Goal: Complete application form

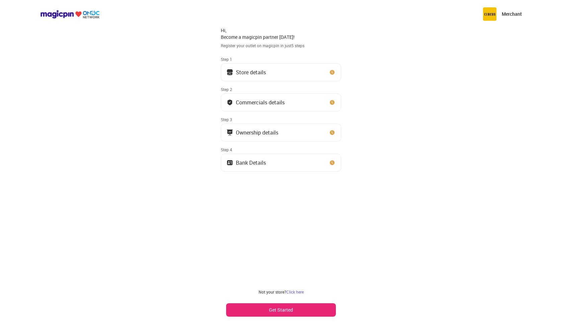
click at [271, 80] on button "Store details" at bounding box center [281, 72] width 120 height 18
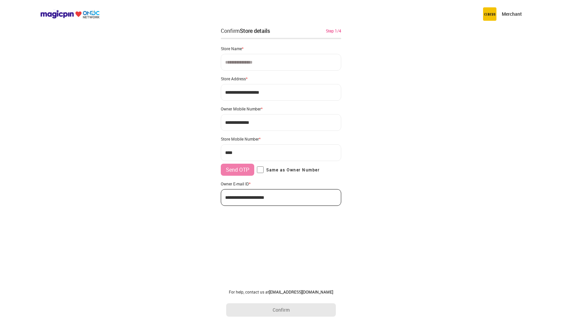
click at [270, 65] on input at bounding box center [281, 62] width 120 height 17
type input "**********"
click at [269, 97] on input "**********" at bounding box center [281, 92] width 120 height 17
drag, startPoint x: 269, startPoint y: 97, endPoint x: 188, endPoint y: 100, distance: 81.0
click at [188, 100] on div "**********" at bounding box center [281, 161] width 562 height 322
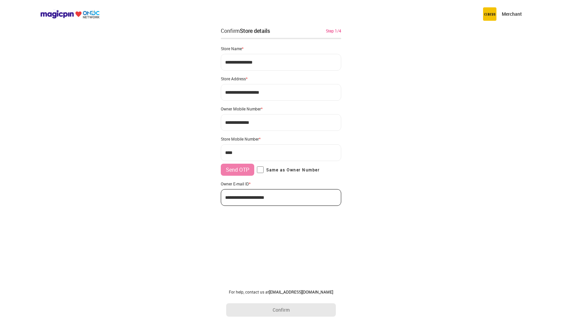
drag, startPoint x: 279, startPoint y: 95, endPoint x: 202, endPoint y: 88, distance: 77.9
click at [202, 88] on div "**********" at bounding box center [281, 161] width 562 height 322
click at [226, 92] on input "**********" at bounding box center [281, 92] width 120 height 17
paste input
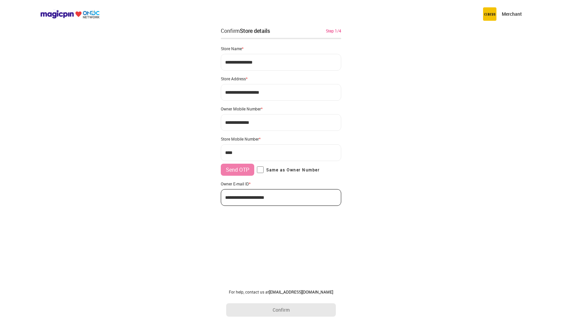
type input "**********"
click at [256, 151] on input "***" at bounding box center [281, 152] width 120 height 17
click at [240, 153] on input "***" at bounding box center [281, 152] width 120 height 17
paste input "**********"
type input "**********"
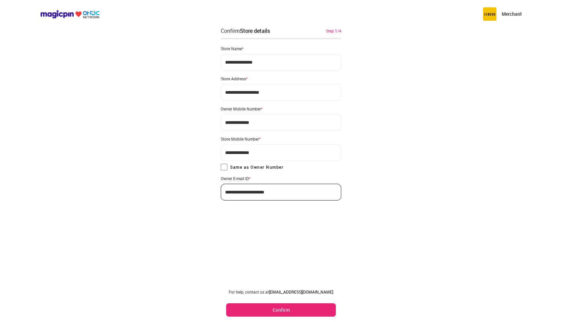
click at [283, 314] on button "Confirm" at bounding box center [281, 309] width 110 height 13
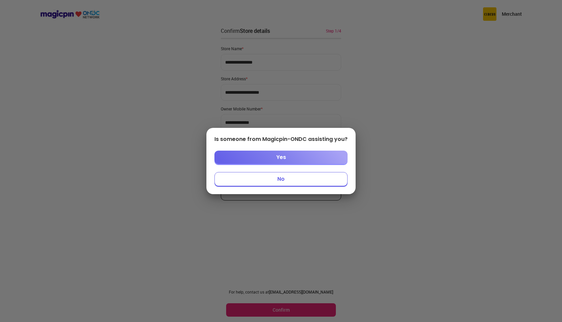
click at [293, 182] on button "No" at bounding box center [280, 179] width 133 height 14
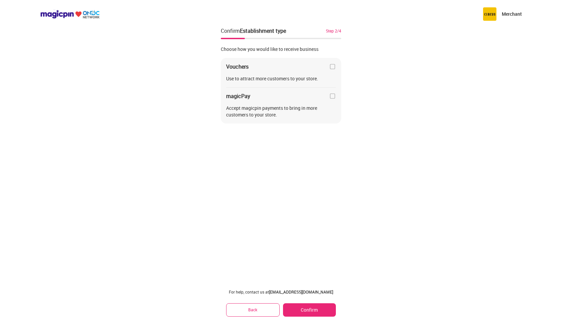
click at [334, 69] on img at bounding box center [332, 66] width 7 height 7
click at [307, 311] on button "Confirm" at bounding box center [309, 309] width 53 height 13
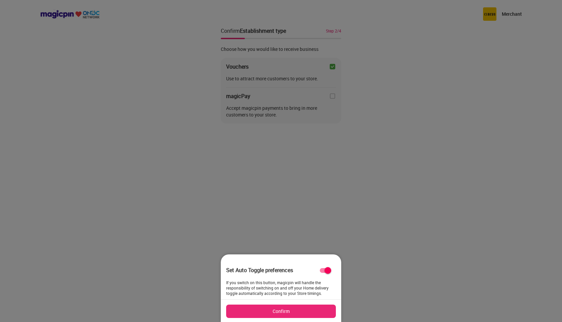
click at [307, 311] on button "Confirm" at bounding box center [281, 310] width 110 height 13
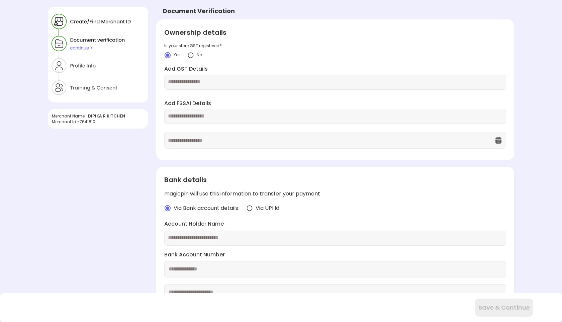
click at [206, 81] on input "text" at bounding box center [335, 82] width 335 height 8
click at [212, 80] on input "text" at bounding box center [335, 82] width 335 height 8
click at [199, 115] on input "text" at bounding box center [335, 116] width 335 height 8
type input "**********"
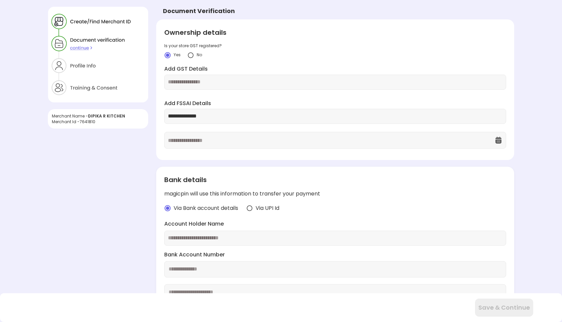
click at [194, 154] on div "**********" at bounding box center [335, 89] width 358 height 141
click at [210, 141] on input "text" at bounding box center [331, 140] width 327 height 16
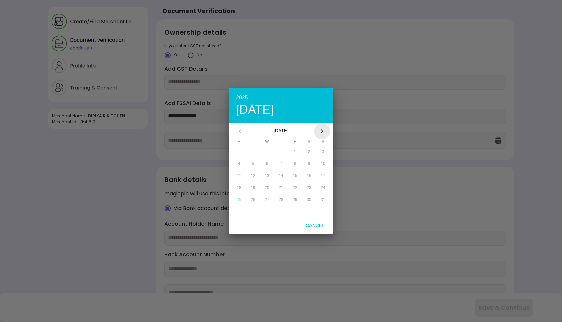
click at [325, 130] on icon "button" at bounding box center [322, 131] width 8 height 8
click at [325, 131] on icon "button" at bounding box center [322, 131] width 8 height 8
click at [323, 127] on icon "button" at bounding box center [322, 131] width 8 height 8
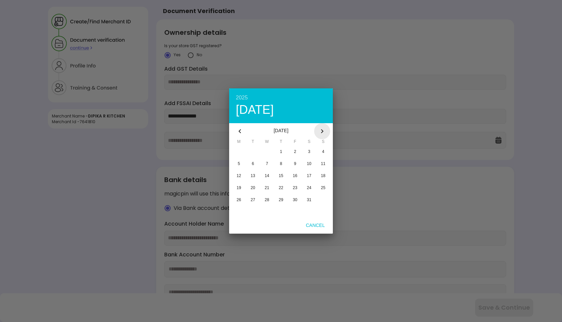
click at [323, 127] on icon "button" at bounding box center [322, 131] width 8 height 8
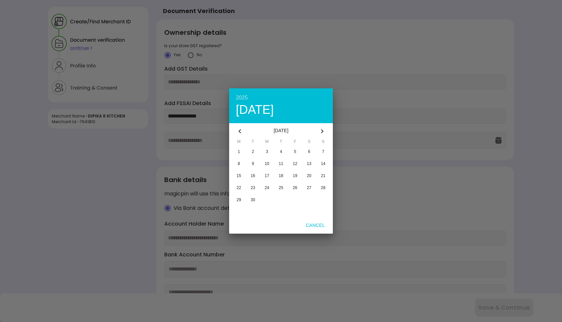
click at [323, 127] on icon "button" at bounding box center [322, 131] width 8 height 8
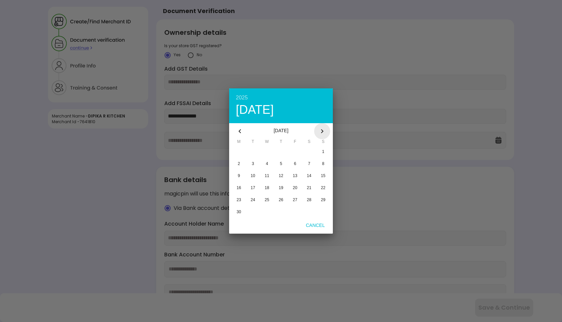
click at [323, 127] on icon "button" at bounding box center [322, 131] width 8 height 8
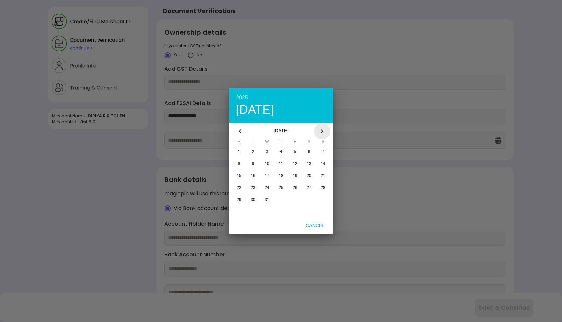
click at [323, 127] on icon "button" at bounding box center [322, 131] width 8 height 8
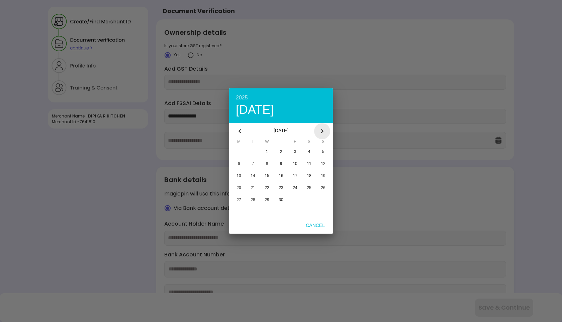
click at [323, 127] on icon "button" at bounding box center [322, 131] width 8 height 8
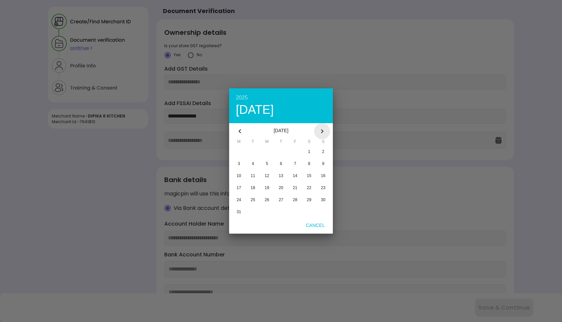
click at [323, 127] on icon "button" at bounding box center [322, 131] width 8 height 8
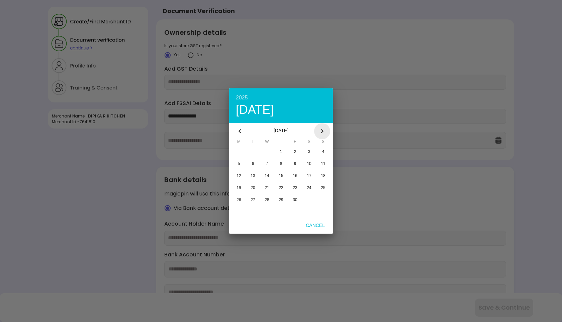
click at [323, 127] on icon "button" at bounding box center [322, 131] width 8 height 8
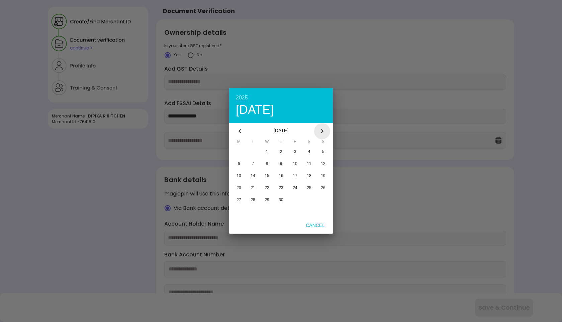
click at [323, 127] on icon "button" at bounding box center [322, 131] width 8 height 8
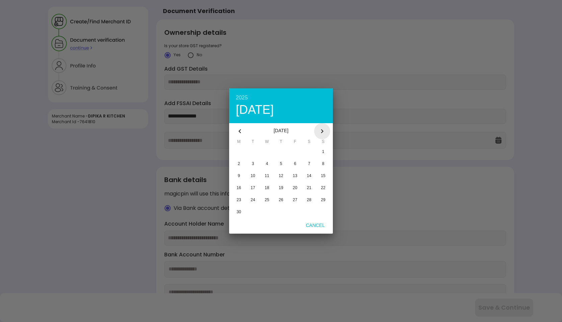
click at [323, 127] on icon "button" at bounding box center [322, 131] width 8 height 8
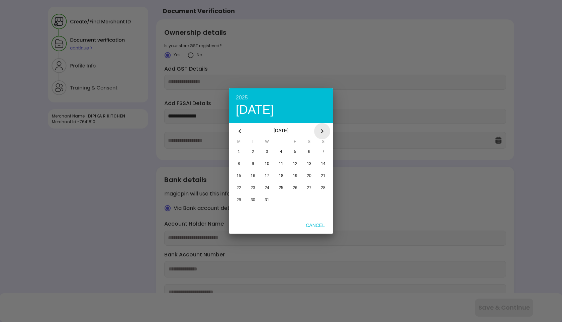
click at [323, 127] on icon "button" at bounding box center [322, 131] width 8 height 8
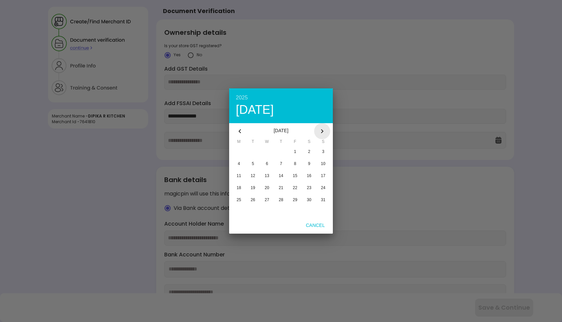
click at [323, 127] on icon "button" at bounding box center [322, 131] width 8 height 8
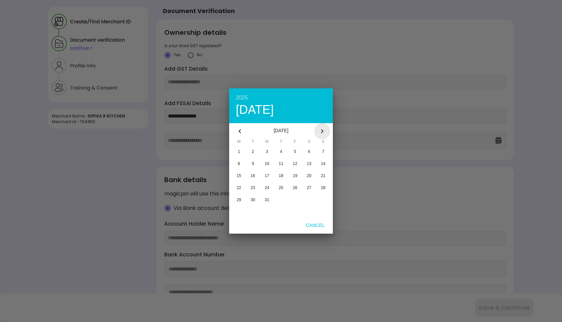
click at [323, 127] on icon "button" at bounding box center [322, 131] width 8 height 8
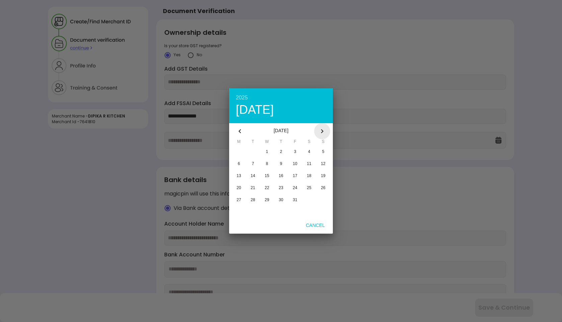
click at [323, 127] on icon "button" at bounding box center [322, 131] width 8 height 8
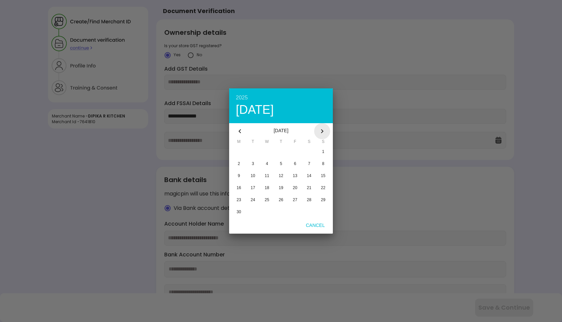
click at [323, 127] on icon "button" at bounding box center [322, 131] width 8 height 8
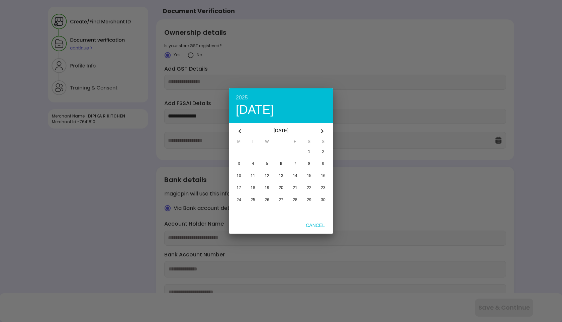
click at [323, 127] on icon "button" at bounding box center [322, 131] width 8 height 8
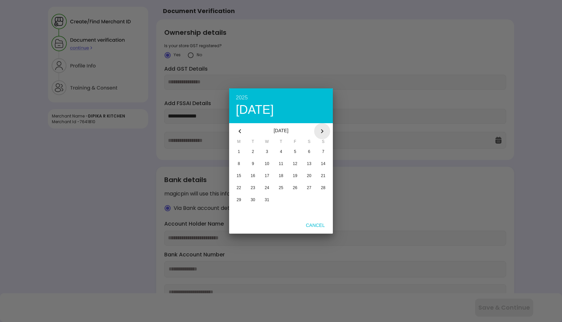
click at [323, 127] on icon "button" at bounding box center [322, 131] width 8 height 8
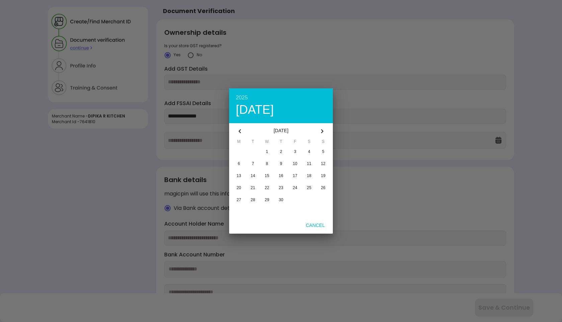
click at [241, 128] on icon "button" at bounding box center [240, 131] width 8 height 8
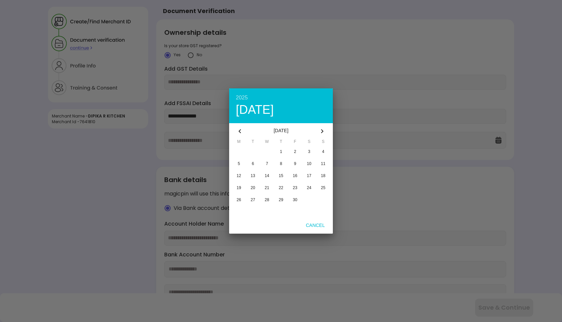
click at [241, 128] on icon "button" at bounding box center [240, 131] width 8 height 8
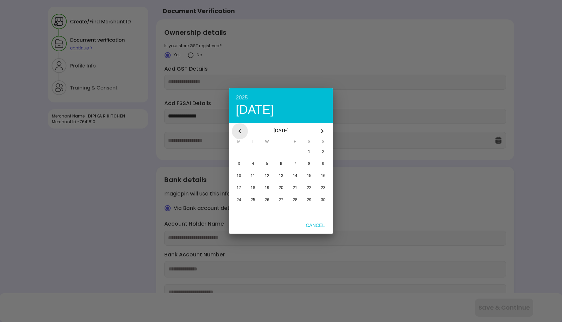
click at [241, 128] on icon "button" at bounding box center [240, 131] width 8 height 8
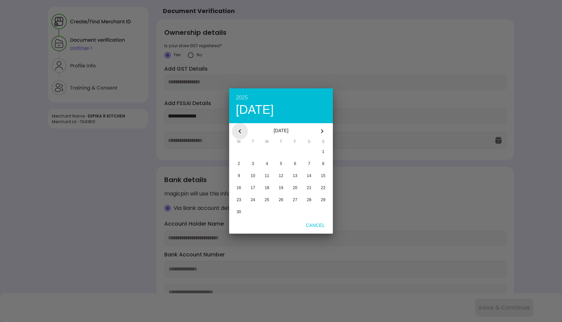
click at [241, 128] on icon "button" at bounding box center [240, 131] width 8 height 8
click at [241, 127] on icon "button" at bounding box center [240, 131] width 8 height 8
click at [240, 127] on icon "button" at bounding box center [240, 131] width 8 height 8
click at [240, 126] on button "button" at bounding box center [240, 131] width 16 height 16
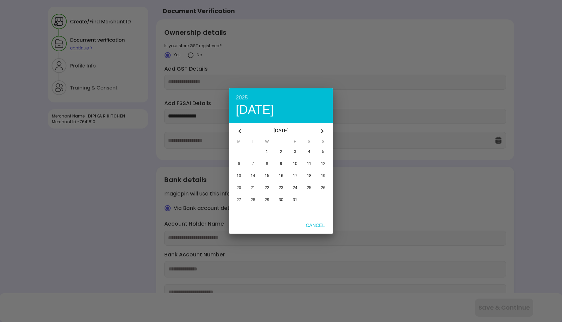
click at [240, 126] on button "button" at bounding box center [240, 131] width 16 height 16
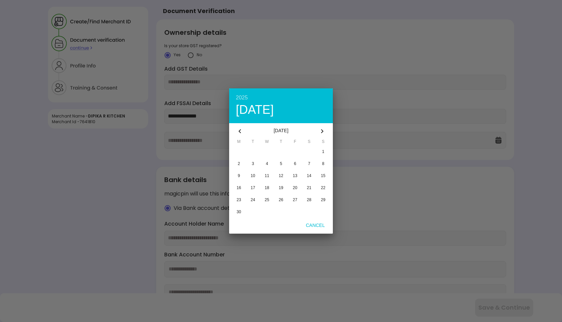
click at [240, 126] on button "button" at bounding box center [240, 131] width 16 height 16
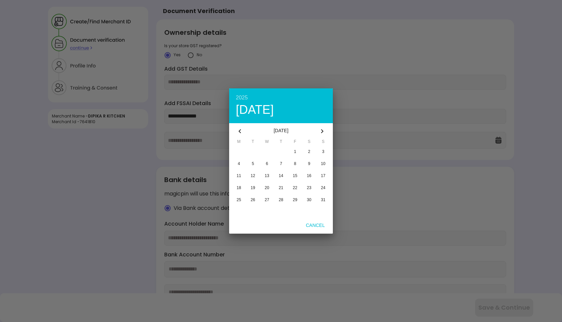
click at [240, 126] on button "button" at bounding box center [240, 131] width 16 height 16
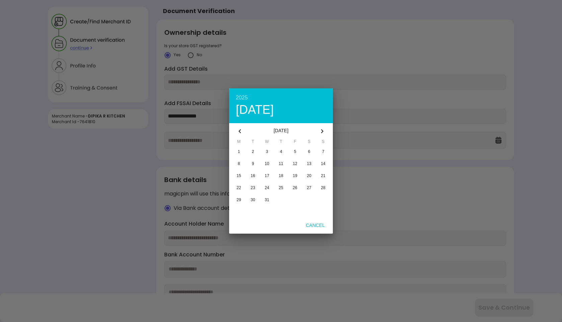
click at [240, 126] on button "button" at bounding box center [240, 131] width 16 height 16
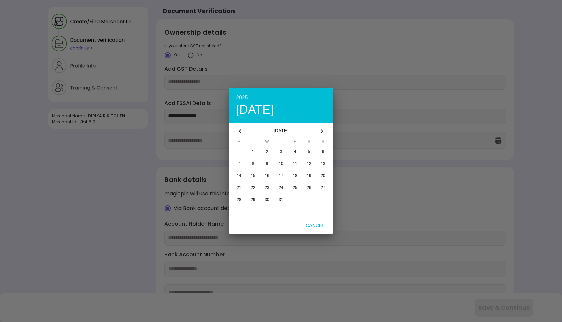
click at [240, 126] on button "button" at bounding box center [240, 131] width 16 height 16
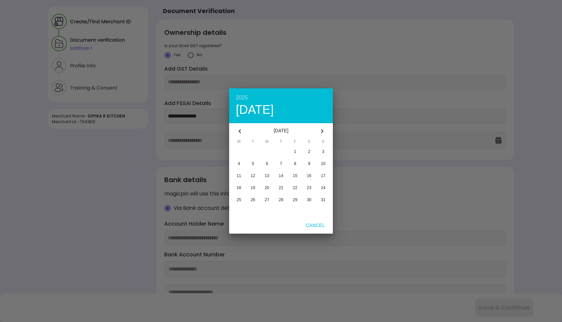
click at [240, 126] on button "button" at bounding box center [240, 131] width 16 height 16
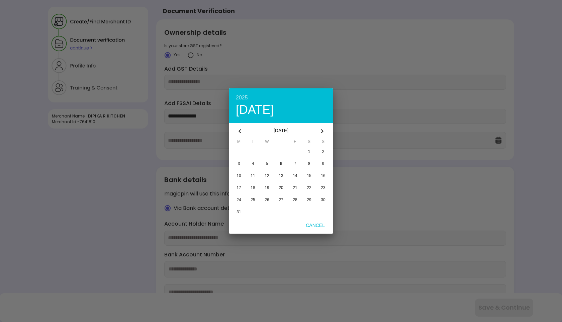
click at [240, 126] on button "button" at bounding box center [240, 131] width 16 height 16
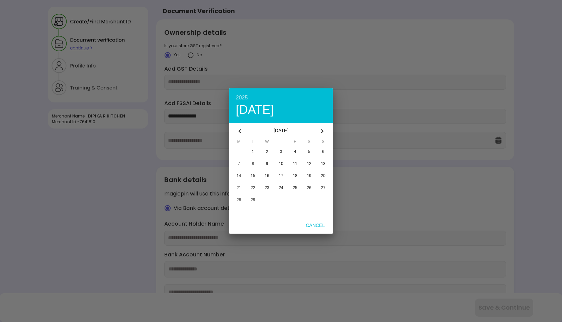
click at [240, 126] on button "button" at bounding box center [240, 131] width 16 height 16
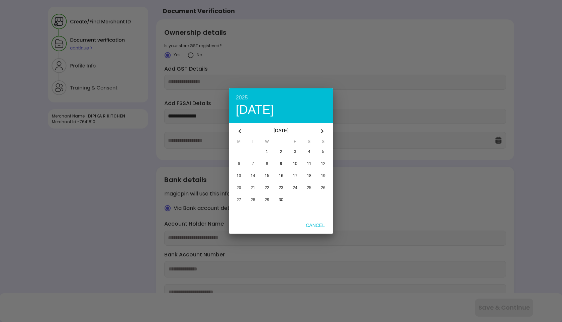
click at [240, 126] on button "button" at bounding box center [240, 131] width 16 height 16
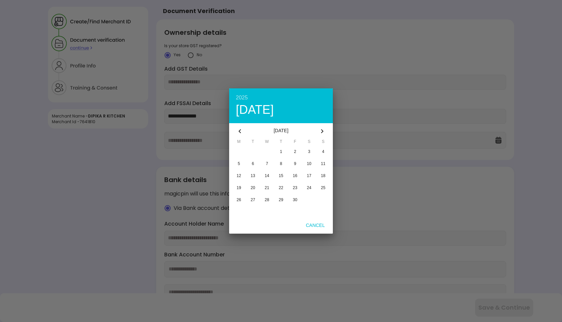
click at [240, 126] on button "button" at bounding box center [240, 131] width 16 height 16
click at [242, 129] on icon "button" at bounding box center [240, 131] width 8 height 8
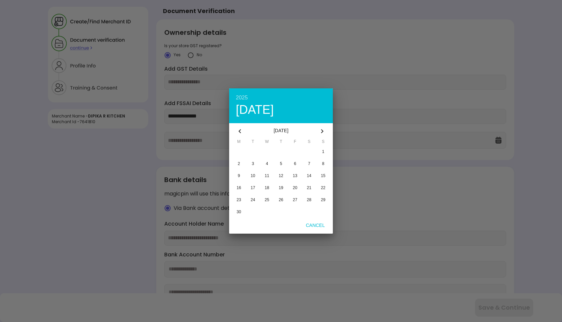
click at [242, 129] on icon "button" at bounding box center [240, 131] width 8 height 8
click at [322, 131] on icon "button" at bounding box center [322, 131] width 8 height 8
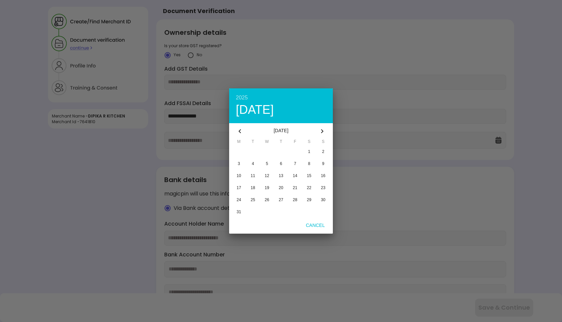
click at [322, 131] on icon "button" at bounding box center [322, 131] width 8 height 8
click at [237, 132] on icon "button" at bounding box center [240, 131] width 8 height 8
click at [281, 188] on span "20" at bounding box center [281, 187] width 4 height 5
type input "**********"
